Goal: Find specific page/section: Find specific page/section

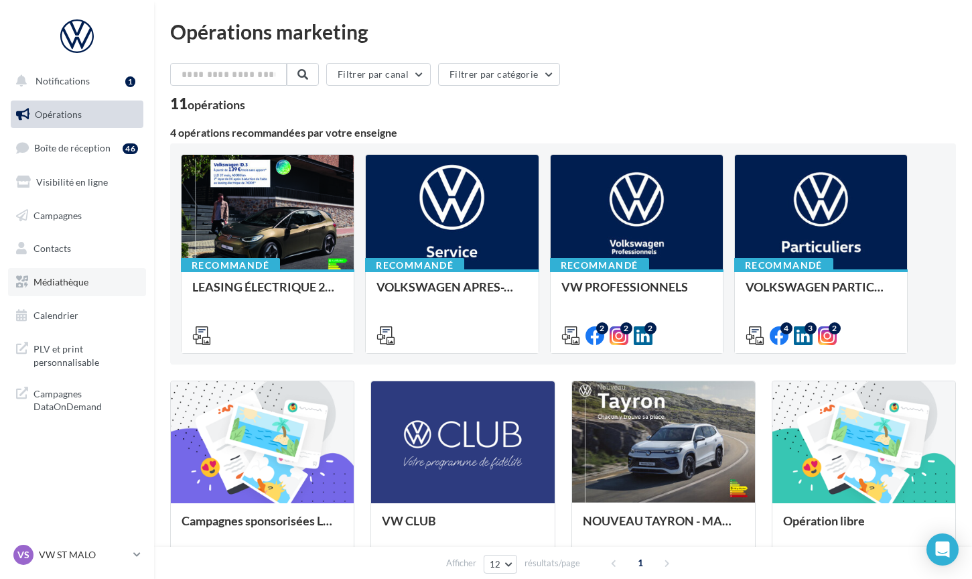
click at [74, 278] on span "Médiathèque" at bounding box center [61, 281] width 55 height 11
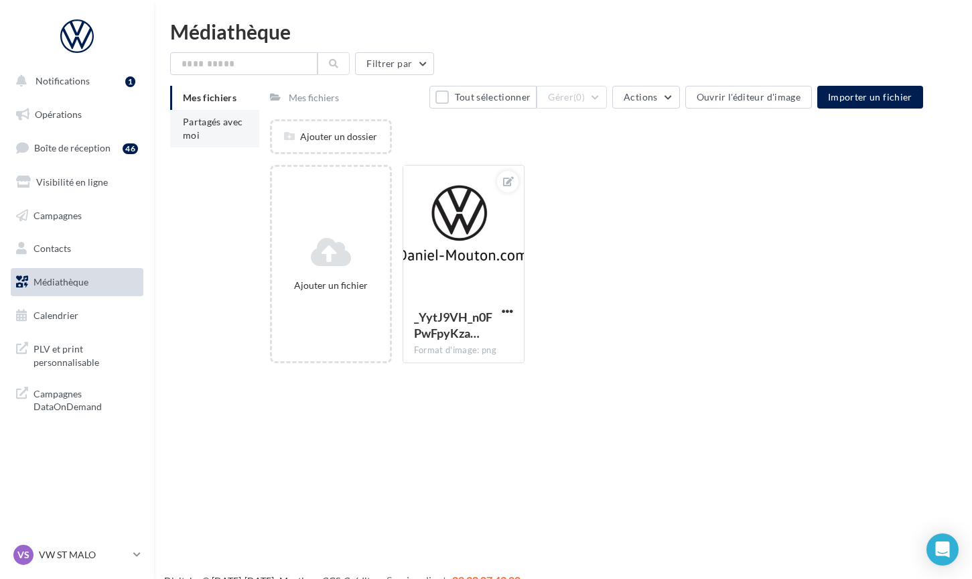
click at [200, 117] on span "Partagés avec moi" at bounding box center [213, 128] width 60 height 25
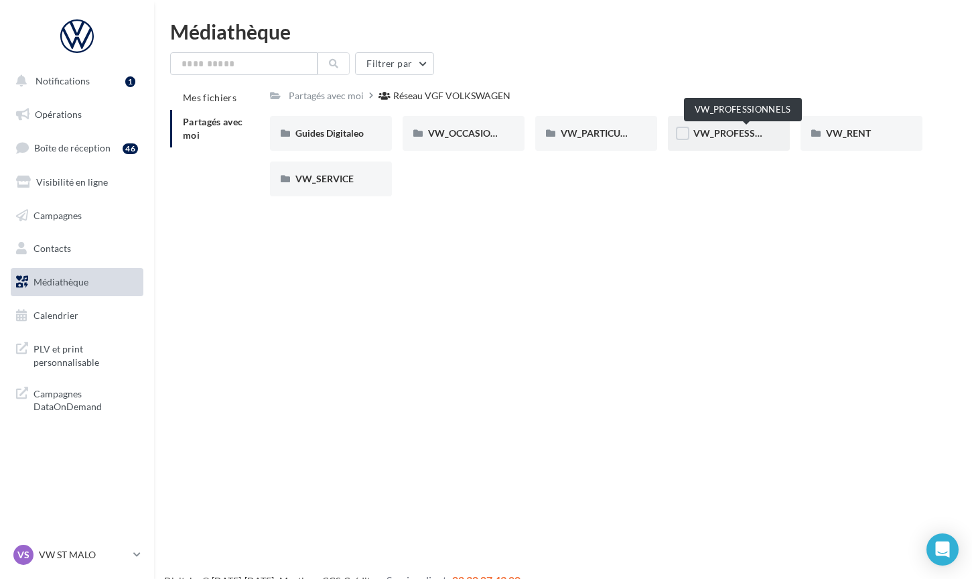
click at [716, 135] on span "VW_PROFESSIONNELS" at bounding box center [745, 132] width 102 height 11
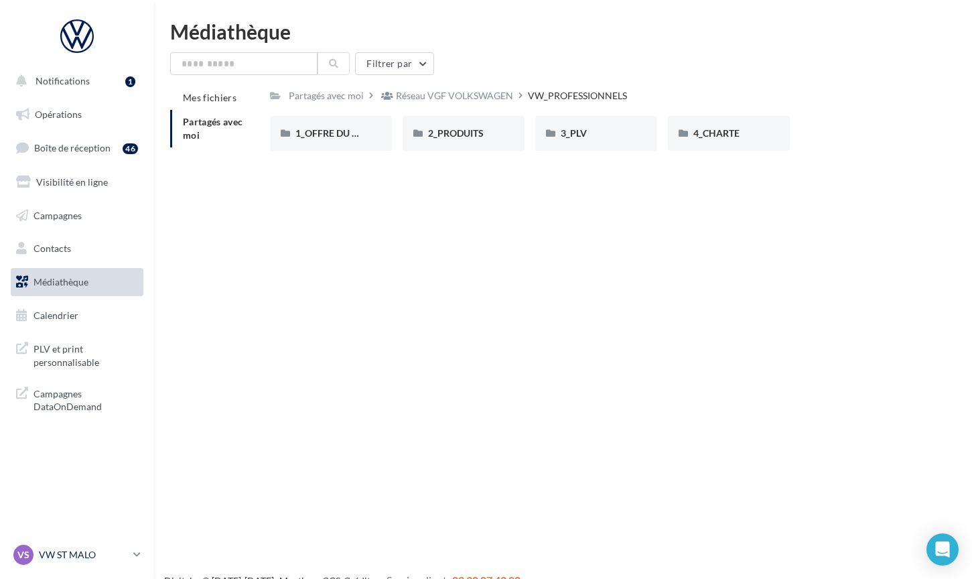
click at [58, 559] on p "VW ST MALO" at bounding box center [83, 554] width 89 height 13
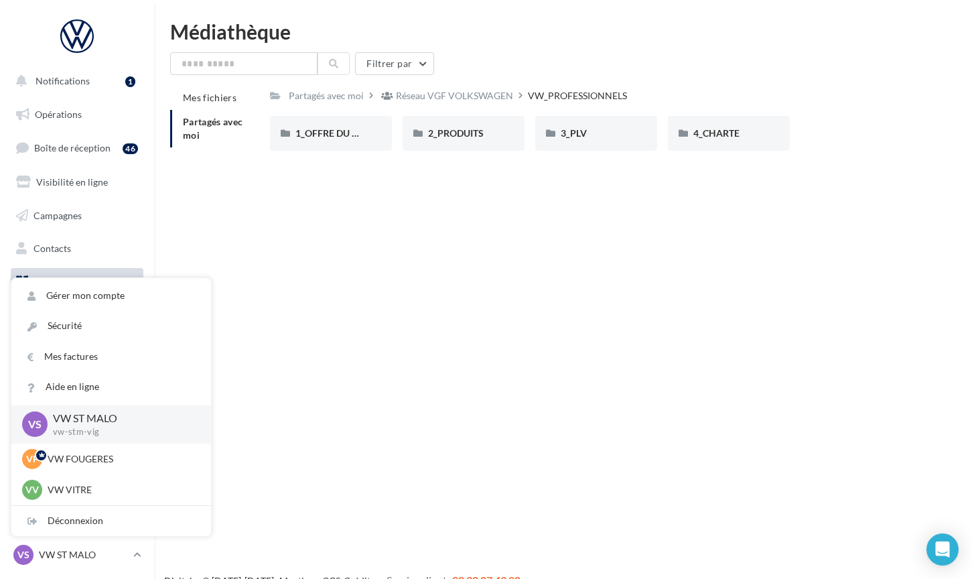
click at [302, 259] on div "Notifications 1 Opérations Boîte de réception 46 Visibilité en ligne Campagnes …" at bounding box center [486, 310] width 972 height 579
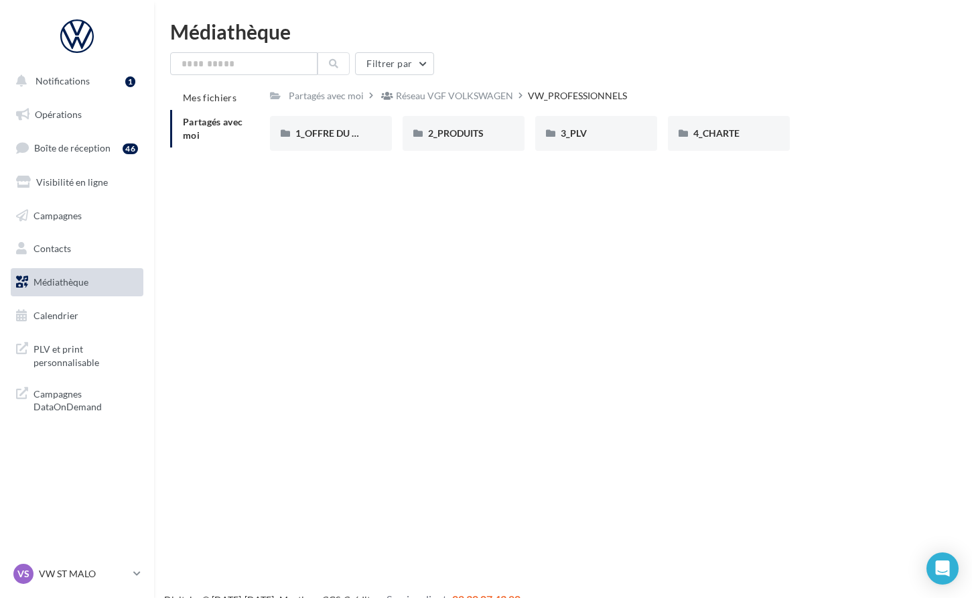
drag, startPoint x: 174, startPoint y: 29, endPoint x: 320, endPoint y: 34, distance: 146.8
click at [320, 34] on div "Médiathèque" at bounding box center [563, 31] width 786 height 20
click at [287, 33] on div "Médiathèque" at bounding box center [563, 31] width 786 height 20
drag, startPoint x: 293, startPoint y: 34, endPoint x: 143, endPoint y: 34, distance: 150.1
click at [143, 34] on div "Notifications 1 Opérations Boîte de réception 46 Visibilité en ligne Campagnes …" at bounding box center [486, 320] width 972 height 598
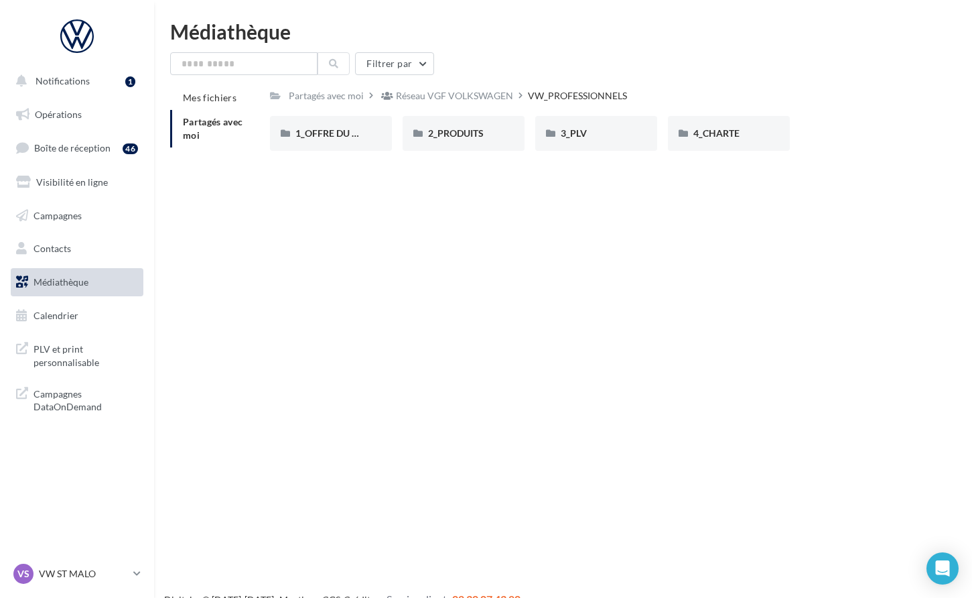
click at [170, 36] on div "Médiathèque" at bounding box center [563, 31] width 786 height 20
drag, startPoint x: 170, startPoint y: 35, endPoint x: 292, endPoint y: 38, distance: 122.0
click at [293, 38] on div "Médiathèque" at bounding box center [563, 31] width 786 height 20
drag, startPoint x: 845, startPoint y: 173, endPoint x: 237, endPoint y: 3, distance: 631.6
click at [237, 3] on html "Notifications 1 Opérations Boîte de réception 46 Visibilité en ligne Campagnes …" at bounding box center [486, 299] width 972 height 598
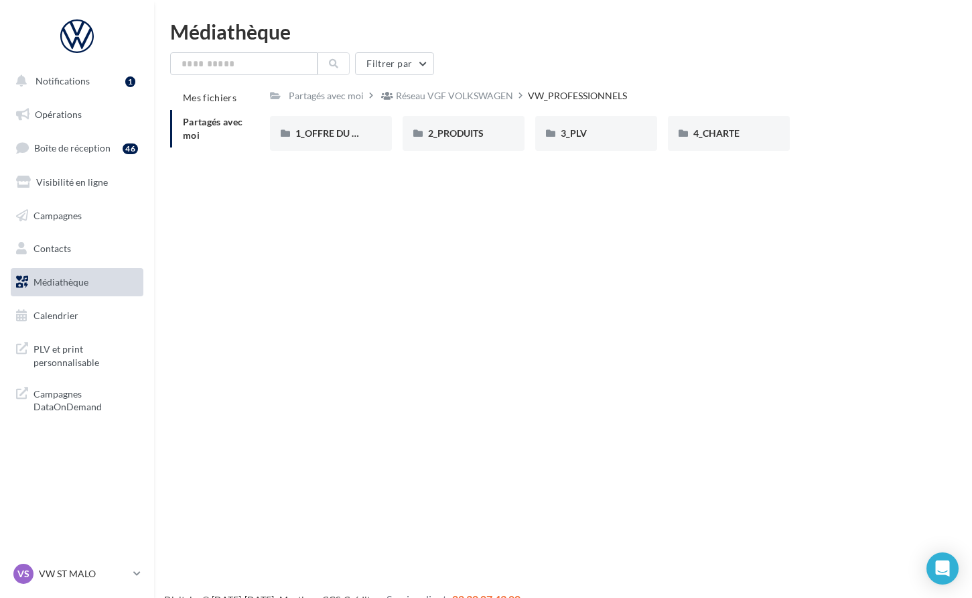
click at [194, 42] on div "Médiathèque" at bounding box center [563, 31] width 786 height 20
